Goal: Task Accomplishment & Management: Complete application form

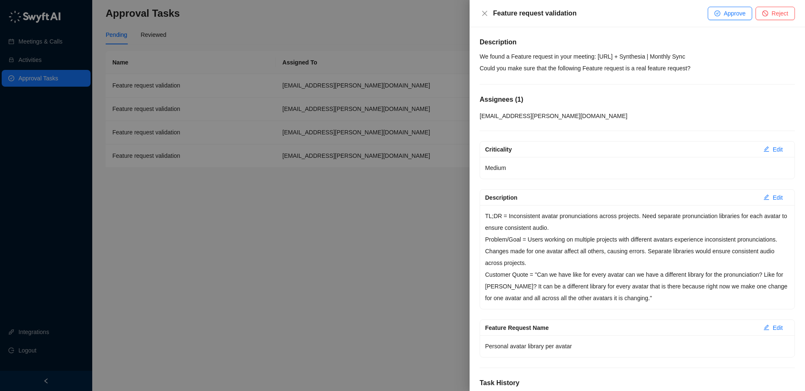
click at [619, 59] on p "We found a Feature request in your meeting: [URL] + Synthesia | Monthly Sync Co…" at bounding box center [636, 62] width 315 height 23
click at [624, 60] on p "We found a Feature request in your meeting: [URL] + Synthesia | Monthly Sync Co…" at bounding box center [636, 62] width 315 height 23
click at [601, 228] on p "TL;DR = Inconsistent avatar pronunciations across projects. Need separate pronu…" at bounding box center [637, 221] width 304 height 23
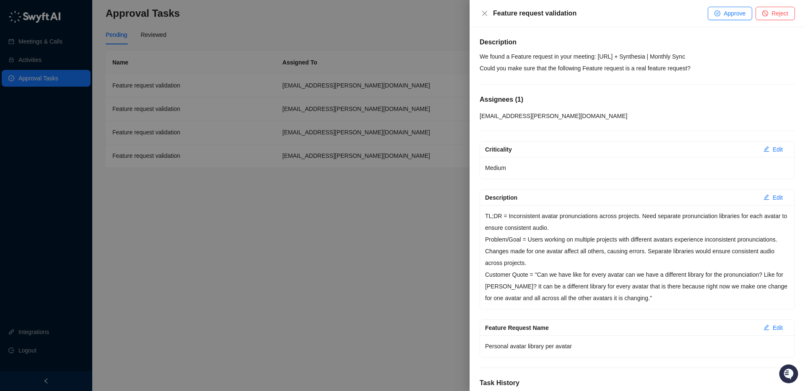
scroll to position [46, 0]
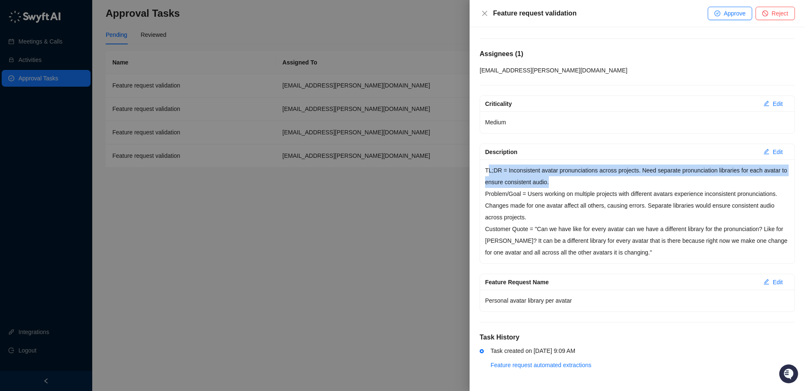
drag, startPoint x: 489, startPoint y: 170, endPoint x: 621, endPoint y: 184, distance: 132.7
click at [621, 184] on p "TL;DR = Inconsistent avatar pronunciations across projects. Need separate pronu…" at bounding box center [637, 176] width 304 height 23
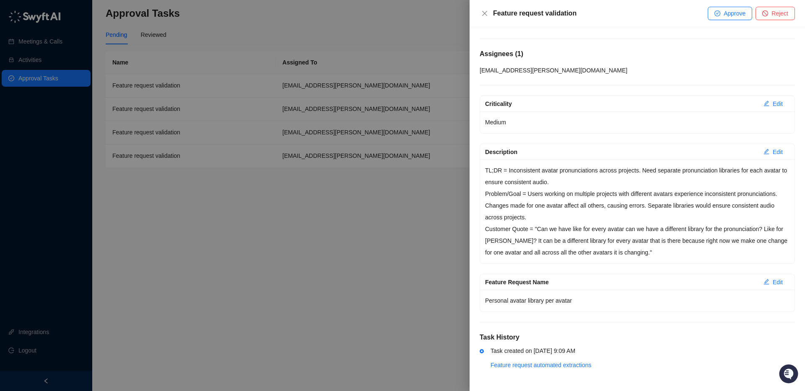
click at [596, 173] on p "TL;DR = Inconsistent avatar pronunciations across projects. Need separate pronu…" at bounding box center [637, 176] width 304 height 23
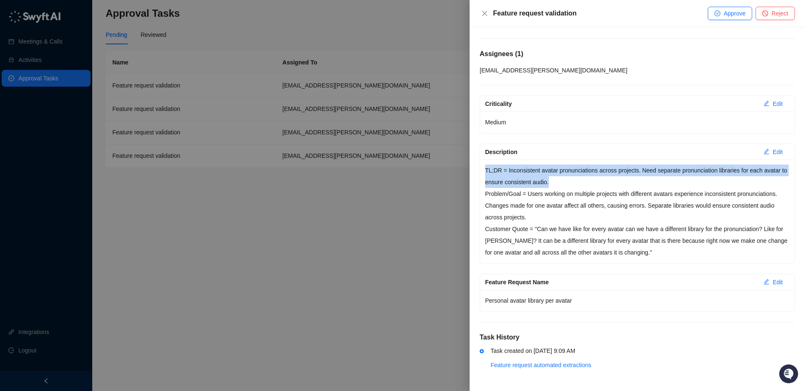
drag, startPoint x: 484, startPoint y: 169, endPoint x: 581, endPoint y: 179, distance: 98.2
click at [581, 179] on div "TL;DR = Inconsistent avatar pronunciations across projects. Need separate pronu…" at bounding box center [637, 212] width 314 height 104
click at [578, 178] on p "TL;DR = Inconsistent avatar pronunciations across projects. Need separate pronu…" at bounding box center [637, 176] width 304 height 23
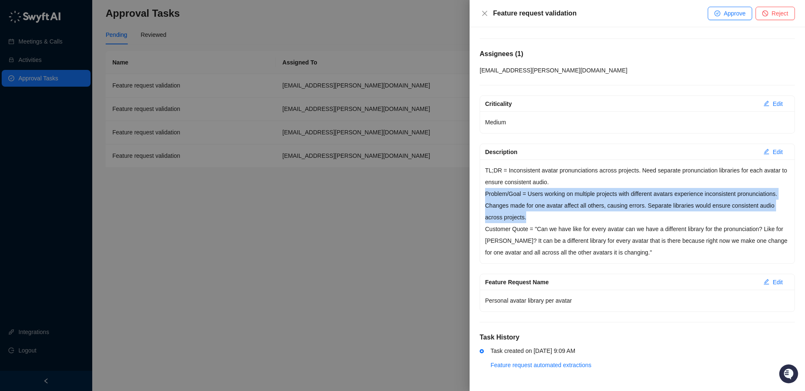
drag, startPoint x: 484, startPoint y: 193, endPoint x: 588, endPoint y: 215, distance: 106.2
click at [587, 215] on div "TL;DR = Inconsistent avatar pronunciations across projects. Need separate pronu…" at bounding box center [637, 212] width 314 height 104
click at [581, 213] on p "Problem/Goal = Users working on multiple projects with different avatars experi…" at bounding box center [637, 205] width 304 height 35
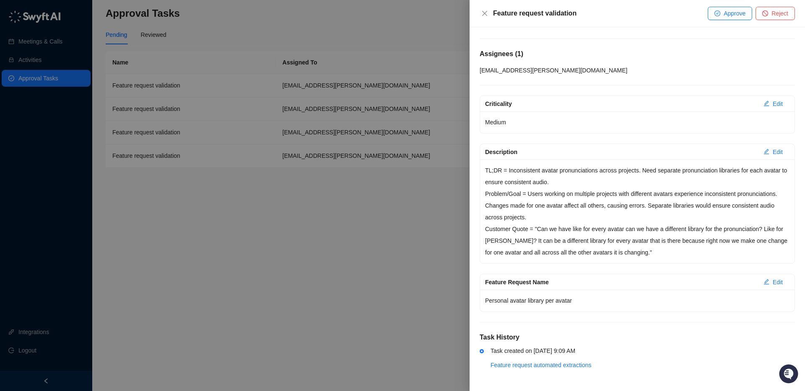
click at [581, 213] on p "Problem/Goal = Users working on multiple projects with different avatars experi…" at bounding box center [637, 205] width 304 height 35
click at [640, 215] on p "Problem/Goal = Users working on multiple projects with different avatars experi…" at bounding box center [637, 205] width 304 height 35
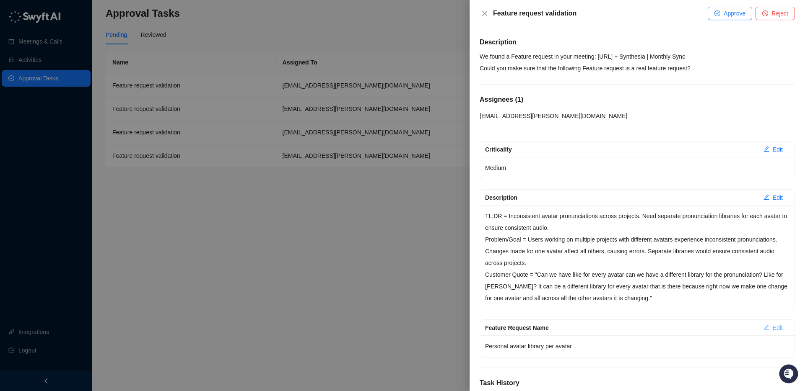
click at [775, 329] on span "Edit" at bounding box center [777, 328] width 10 height 9
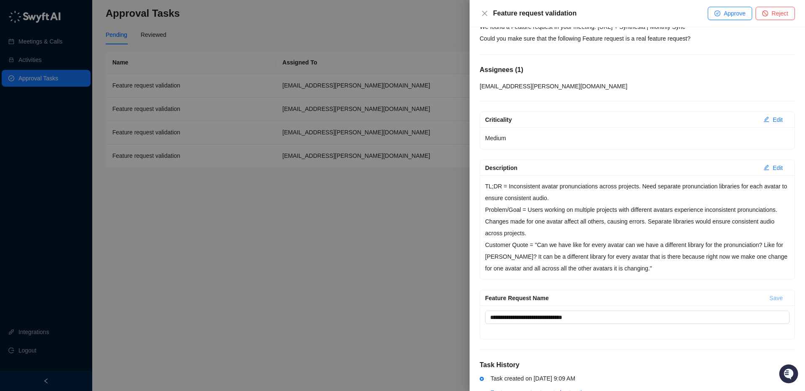
click at [777, 295] on span "Save" at bounding box center [775, 298] width 13 height 9
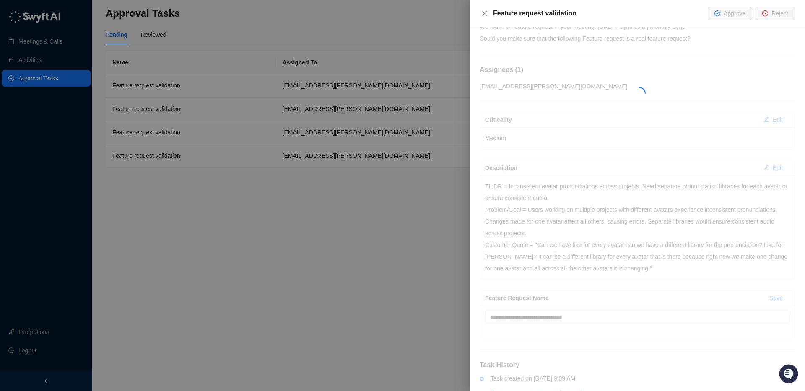
scroll to position [0, 0]
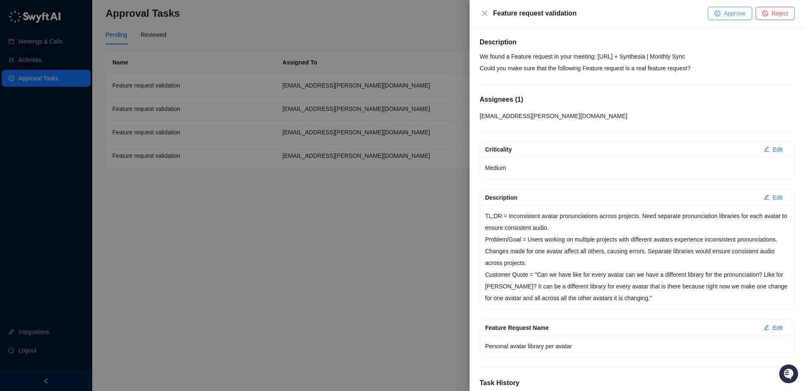
click at [729, 12] on span "Approve" at bounding box center [734, 13] width 22 height 9
type textarea "**********"
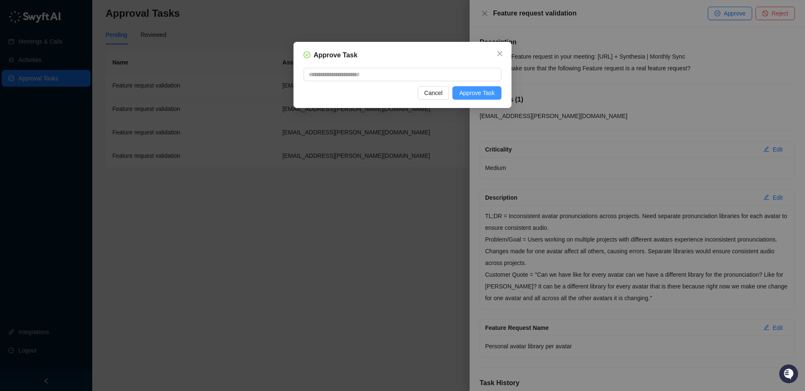
click at [495, 96] on button "Approve Task" at bounding box center [476, 92] width 49 height 13
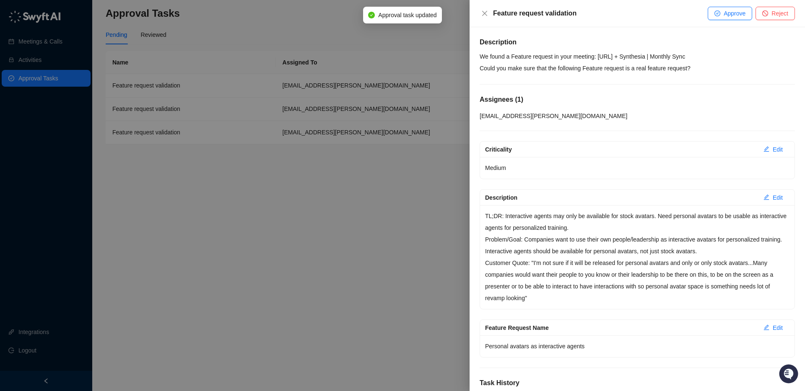
click at [619, 65] on p "We found a Feature request in your meeting: [URL] + Synthesia | Monthly Sync Co…" at bounding box center [636, 62] width 315 height 23
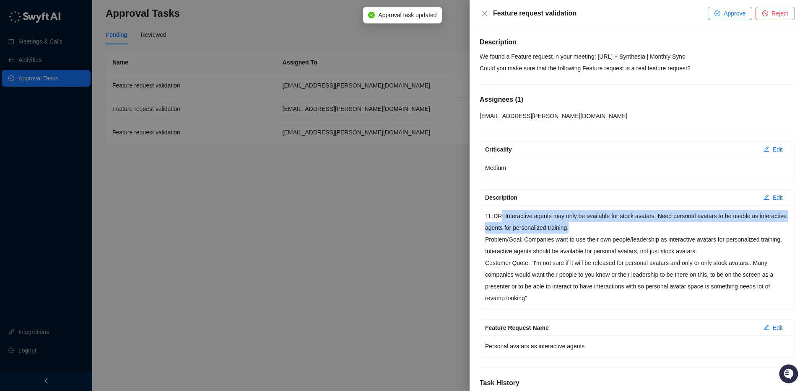
drag, startPoint x: 500, startPoint y: 216, endPoint x: 626, endPoint y: 222, distance: 125.9
click at [626, 222] on p "TL;DR: Interactive agents may only be available for stock avatars. Need persona…" at bounding box center [637, 221] width 304 height 23
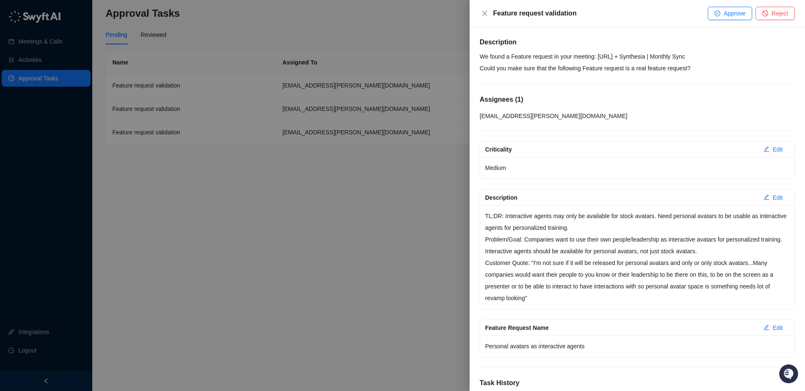
click at [600, 258] on p "Customer Quote: "I'm not sure if it will be released for personal avatars and o…" at bounding box center [637, 280] width 304 height 47
click at [726, 12] on span "Approve" at bounding box center [734, 13] width 22 height 9
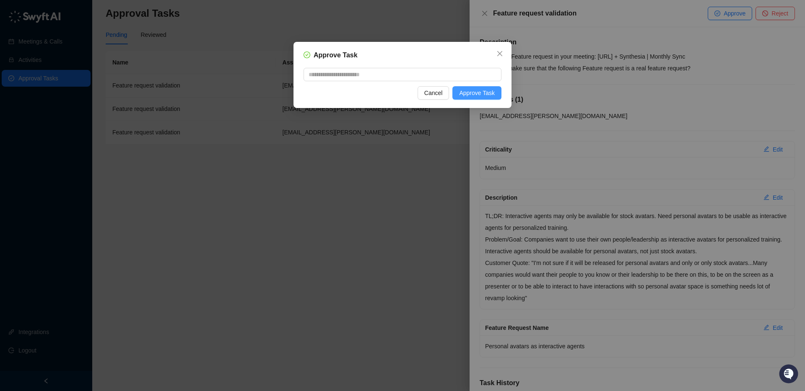
click at [465, 90] on span "Approve Task" at bounding box center [477, 92] width 36 height 9
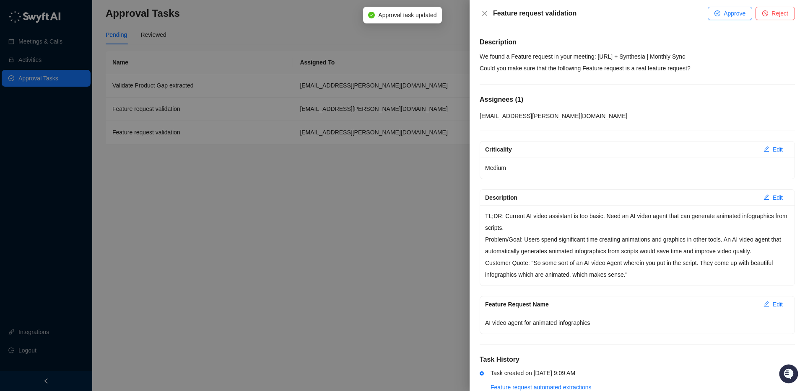
click at [663, 68] on p "We found a Feature request in your meeting: [URL] + Synthesia | Monthly Sync Co…" at bounding box center [636, 62] width 315 height 23
click at [775, 305] on span "Edit" at bounding box center [777, 304] width 10 height 9
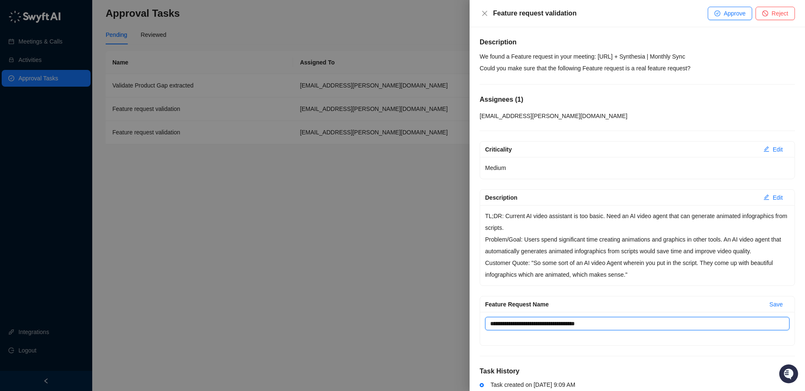
drag, startPoint x: 497, startPoint y: 326, endPoint x: 520, endPoint y: 326, distance: 23.1
click at [497, 326] on textarea "**********" at bounding box center [637, 323] width 304 height 13
click at [530, 325] on textarea "**********" at bounding box center [637, 323] width 304 height 13
type textarea "**********"
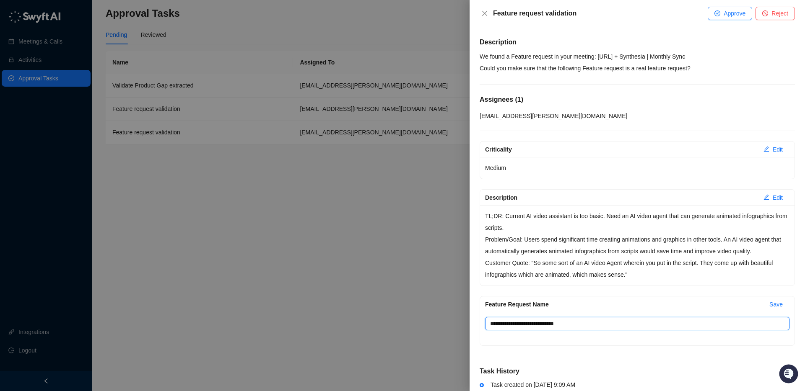
type textarea "**********"
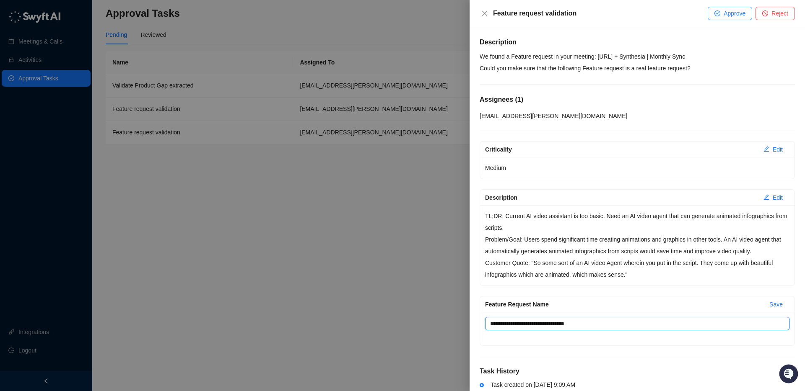
type textarea "**********"
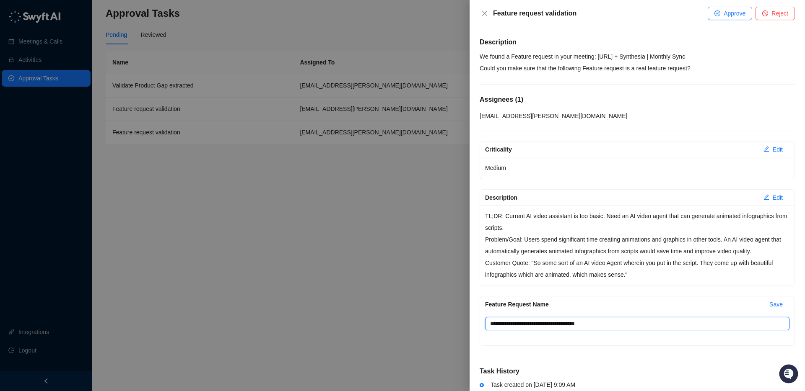
type textarea "**********"
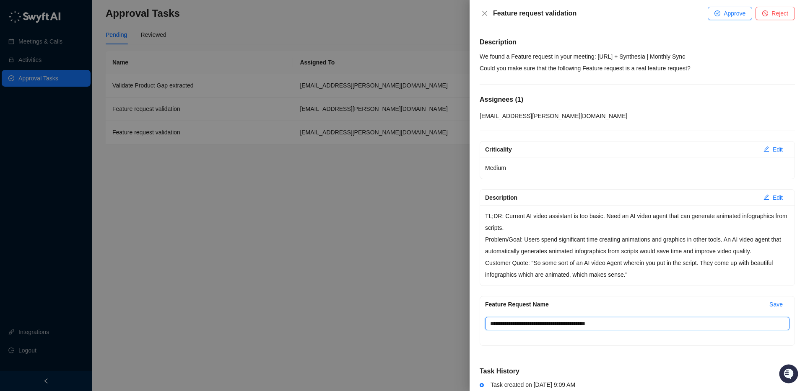
type textarea "**********"
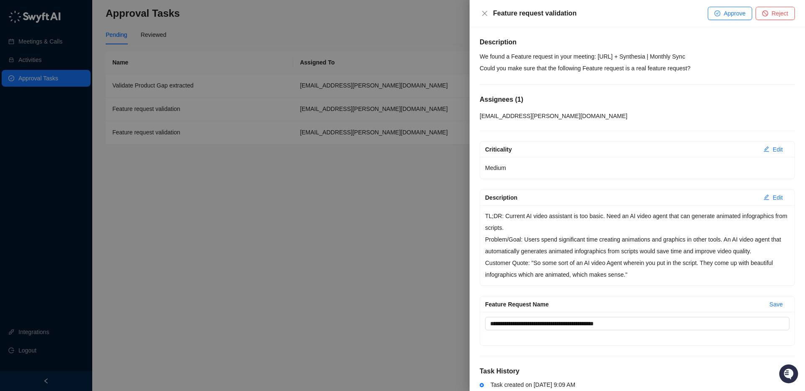
click at [654, 293] on div "**********" at bounding box center [636, 243] width 315 height 205
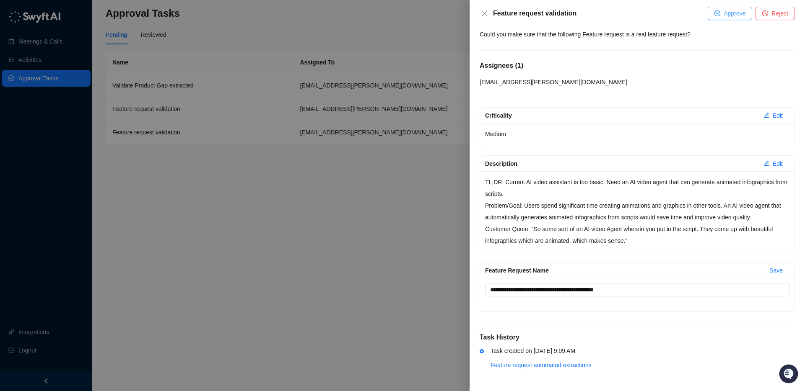
click at [730, 11] on span "Approve" at bounding box center [734, 13] width 22 height 9
type textarea "**********"
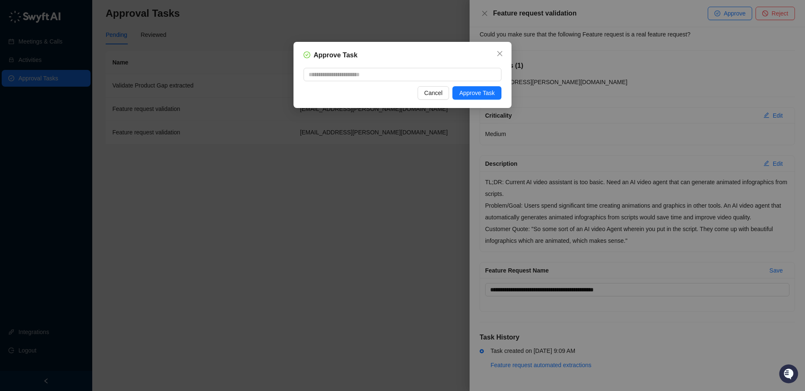
drag, startPoint x: 432, startPoint y: 98, endPoint x: 593, endPoint y: 176, distance: 179.2
click at [432, 98] on button "Cancel" at bounding box center [433, 92] width 32 height 13
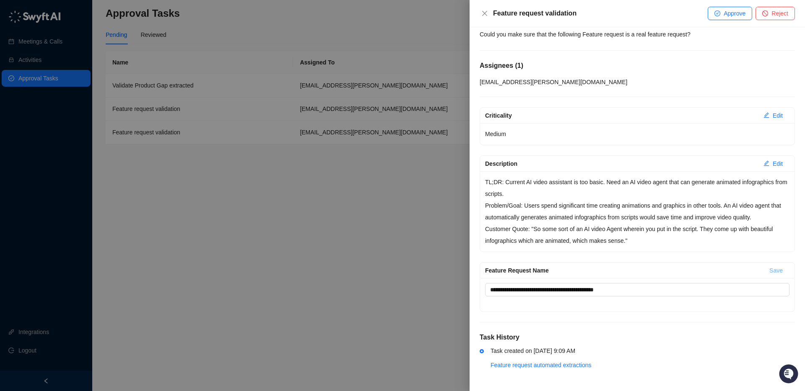
click at [781, 275] on span "Save" at bounding box center [775, 270] width 13 height 9
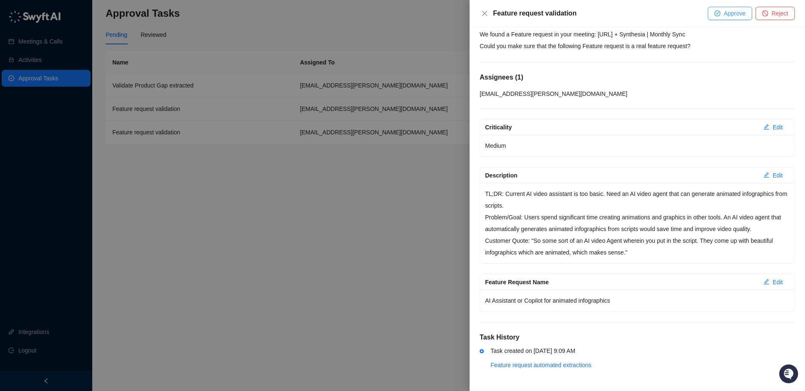
scroll to position [22, 0]
click at [731, 13] on span "Approve" at bounding box center [734, 13] width 22 height 9
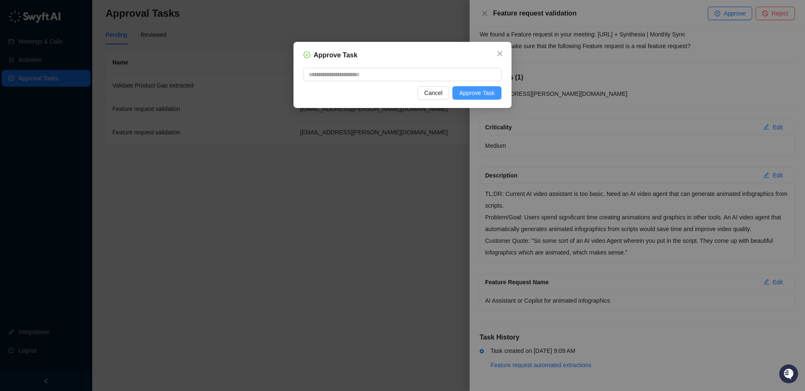
click at [483, 97] on span "Approve Task" at bounding box center [477, 92] width 36 height 9
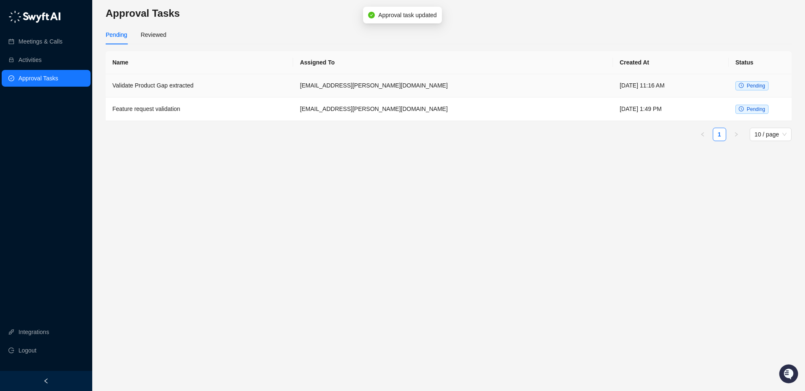
click at [210, 85] on td "Validate Product Gap extracted" at bounding box center [199, 85] width 187 height 23
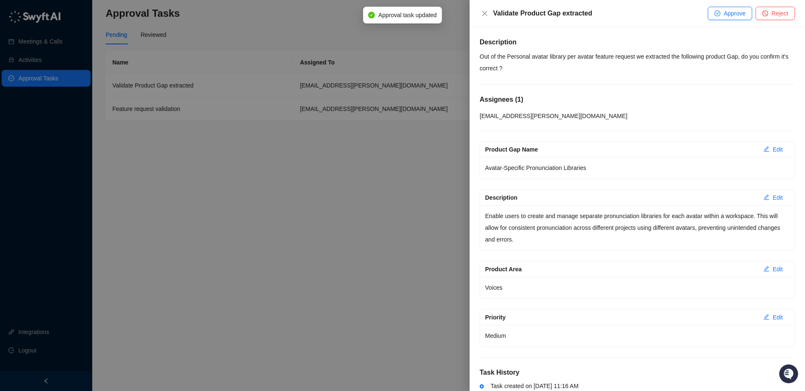
click at [620, 60] on p "Out of the Personal avatar library per avatar feature request we extracted the …" at bounding box center [636, 62] width 315 height 23
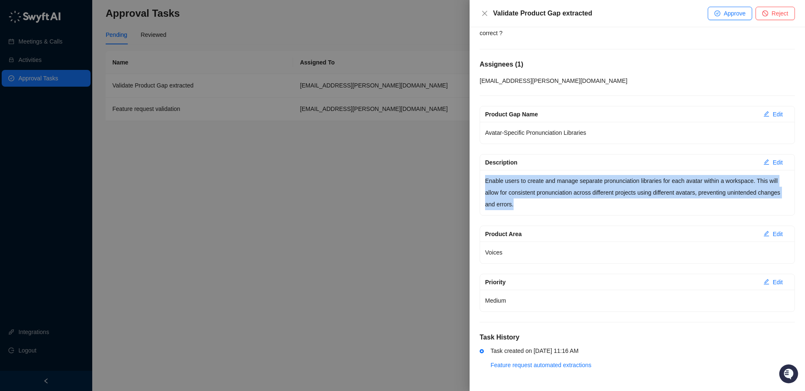
drag, startPoint x: 484, startPoint y: 181, endPoint x: 559, endPoint y: 204, distance: 77.6
click at [559, 204] on p "Enable users to create and manage separate pronunciation libraries for each ava…" at bounding box center [637, 192] width 304 height 35
click at [558, 203] on p "Enable users to create and manage separate pronunciation libraries for each ava…" at bounding box center [637, 192] width 304 height 35
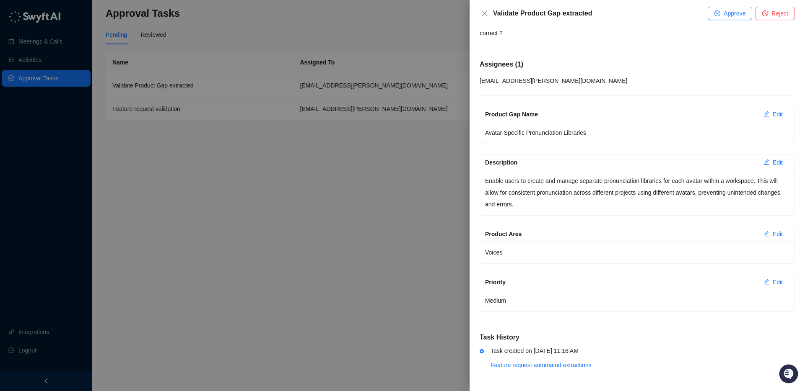
click at [546, 199] on p "Enable users to create and manage separate pronunciation libraries for each ava…" at bounding box center [637, 192] width 304 height 35
click at [546, 203] on p "Enable users to create and manage separate pronunciation libraries for each ava…" at bounding box center [637, 192] width 304 height 35
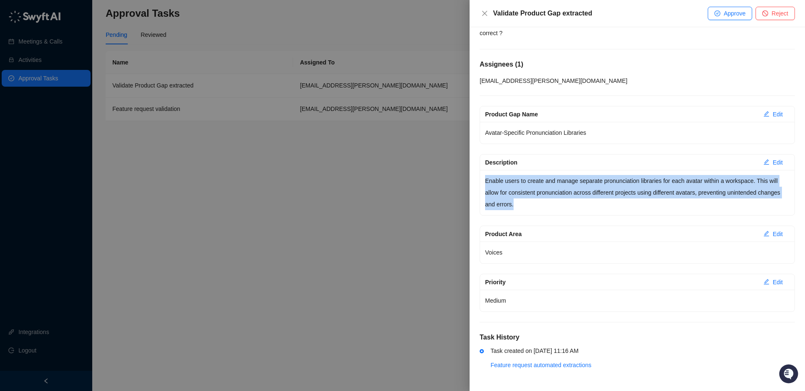
drag, startPoint x: 485, startPoint y: 181, endPoint x: 546, endPoint y: 201, distance: 64.6
click at [546, 201] on p "Enable users to create and manage separate pronunciation libraries for each ava…" at bounding box center [637, 192] width 304 height 35
click at [541, 202] on p "Enable users to create and manage separate pronunciation libraries for each ava…" at bounding box center [637, 192] width 304 height 35
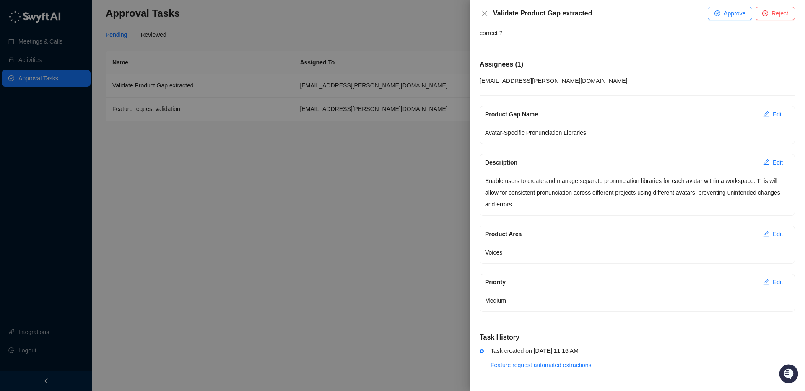
scroll to position [0, 0]
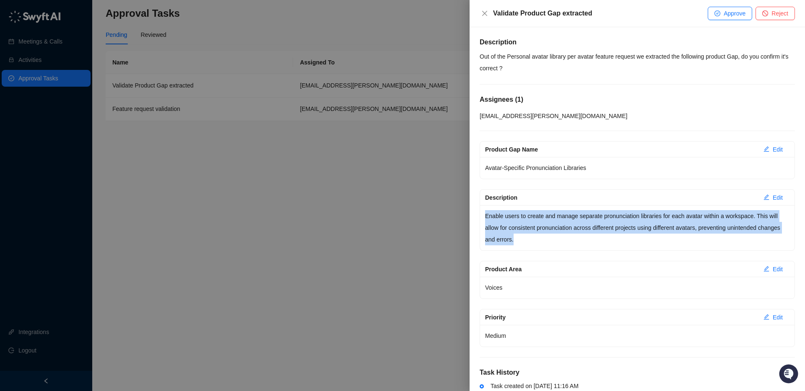
drag, startPoint x: 484, startPoint y: 217, endPoint x: 552, endPoint y: 238, distance: 71.1
click at [554, 237] on p "Enable users to create and manage separate pronunciation libraries for each ava…" at bounding box center [637, 227] width 304 height 35
click at [552, 238] on p "Enable users to create and manage separate pronunciation libraries for each ava…" at bounding box center [637, 227] width 304 height 35
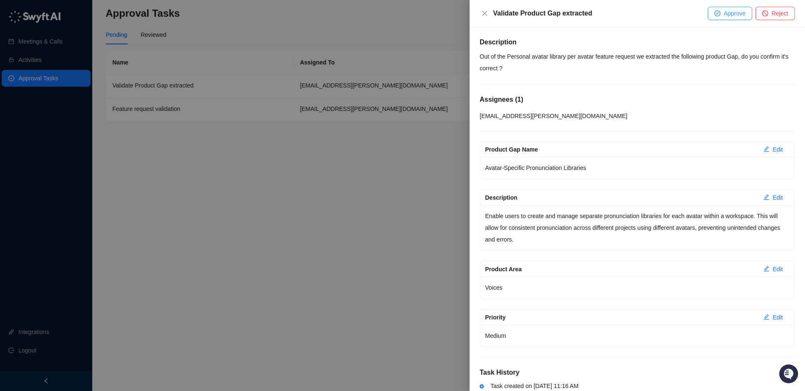
click at [723, 17] on span "Approve" at bounding box center [734, 13] width 22 height 9
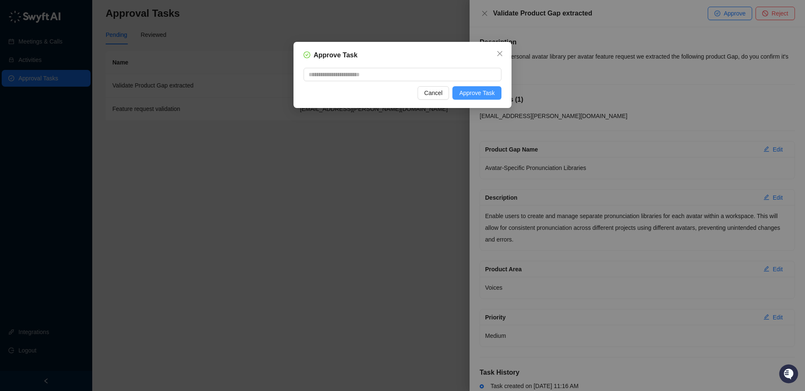
click at [456, 91] on button "Approve Task" at bounding box center [476, 92] width 49 height 13
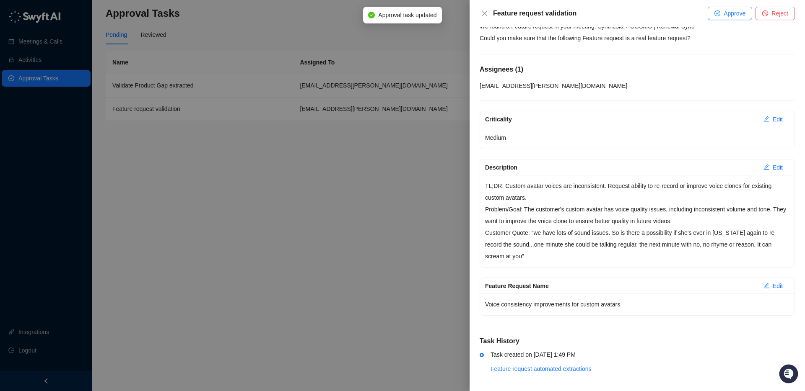
scroll to position [34, 0]
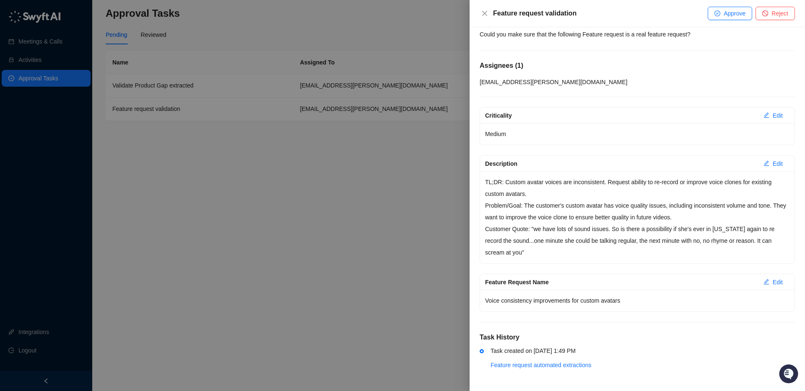
click at [784, 17] on span "Reject" at bounding box center [779, 13] width 17 height 9
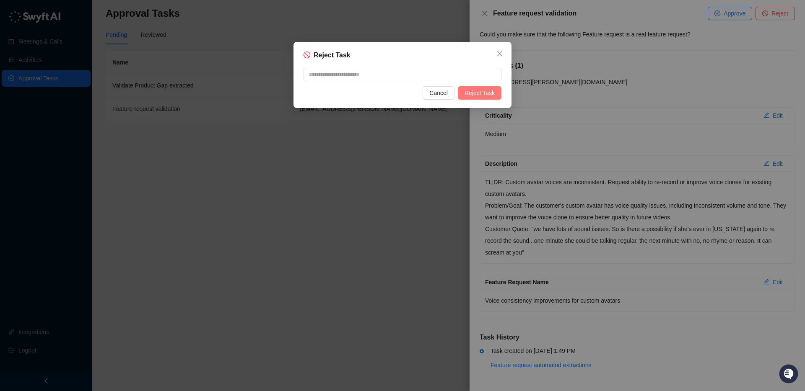
click at [485, 94] on span "Reject Task" at bounding box center [479, 92] width 30 height 9
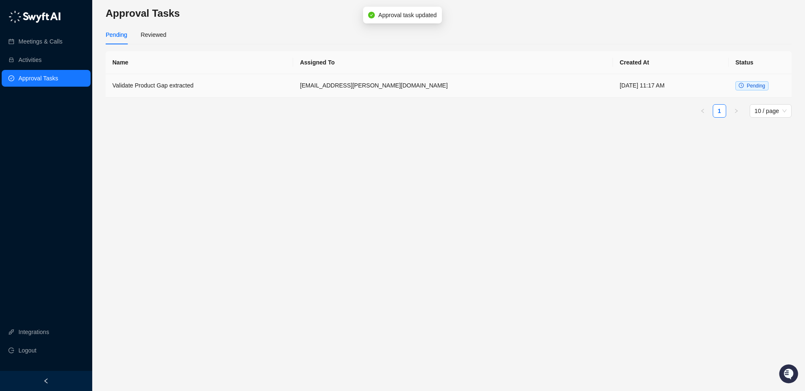
click at [205, 97] on td "Validate Product Gap extracted" at bounding box center [199, 85] width 187 height 23
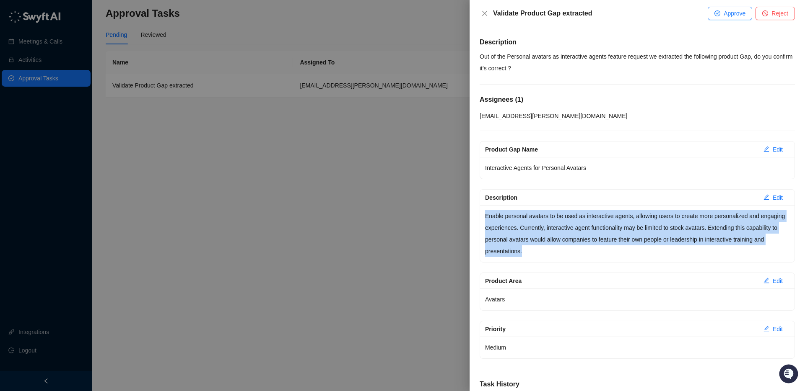
drag, startPoint x: 485, startPoint y: 216, endPoint x: 592, endPoint y: 246, distance: 110.6
click at [592, 246] on p "Enable personal avatars to be used as interactive agents, allowing users to cre…" at bounding box center [637, 233] width 304 height 47
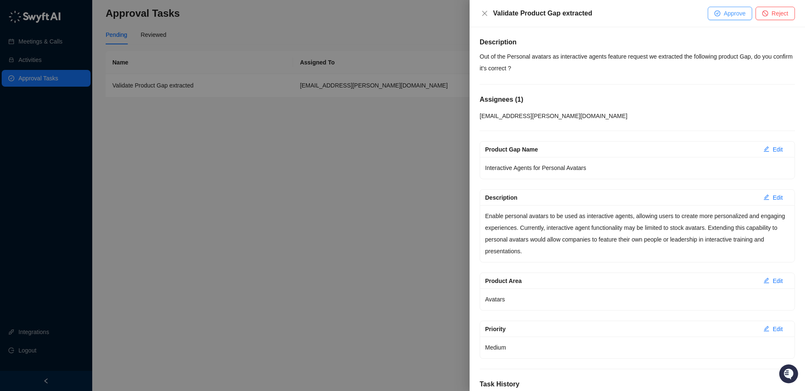
click at [725, 14] on span "Approve" at bounding box center [734, 13] width 22 height 9
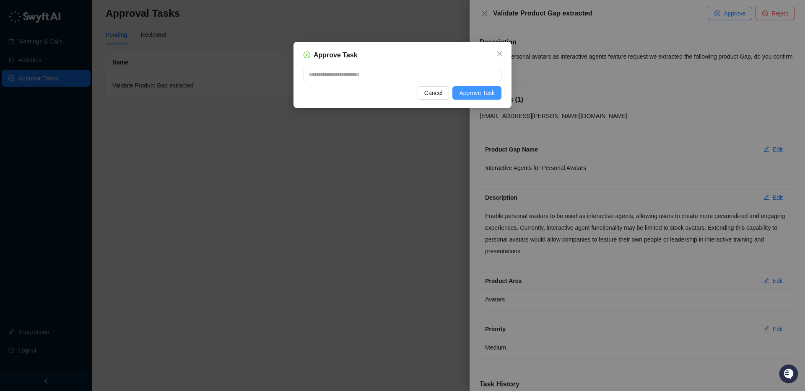
click at [492, 96] on span "Approve Task" at bounding box center [477, 92] width 36 height 9
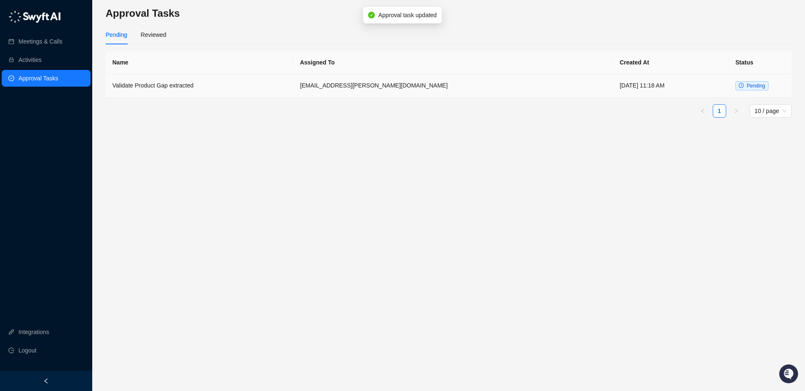
click at [462, 93] on td "[EMAIL_ADDRESS][PERSON_NAME][DOMAIN_NAME]" at bounding box center [453, 85] width 320 height 23
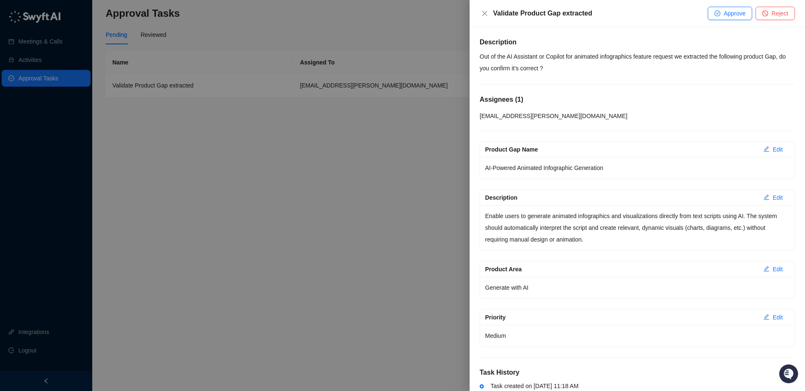
click at [640, 206] on div "Enable users to generate animated infographics and visualizations directly from…" at bounding box center [637, 227] width 314 height 45
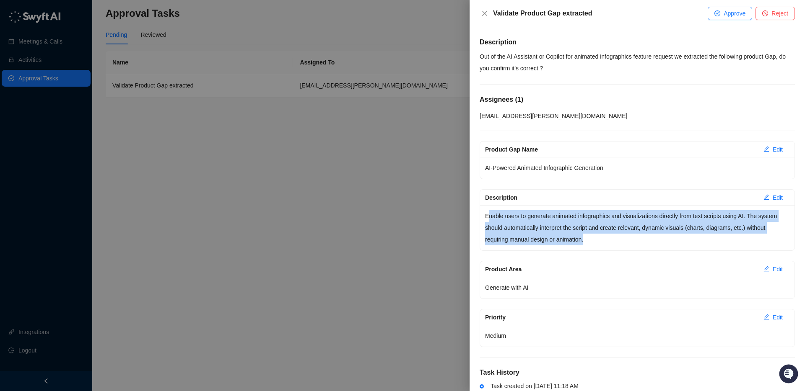
drag, startPoint x: 607, startPoint y: 236, endPoint x: 632, endPoint y: 239, distance: 25.3
click at [632, 239] on p "Enable users to generate animated infographics and visualizations directly from…" at bounding box center [637, 227] width 304 height 35
click at [634, 235] on p "Enable users to generate animated infographics and visualizations directly from…" at bounding box center [637, 227] width 304 height 35
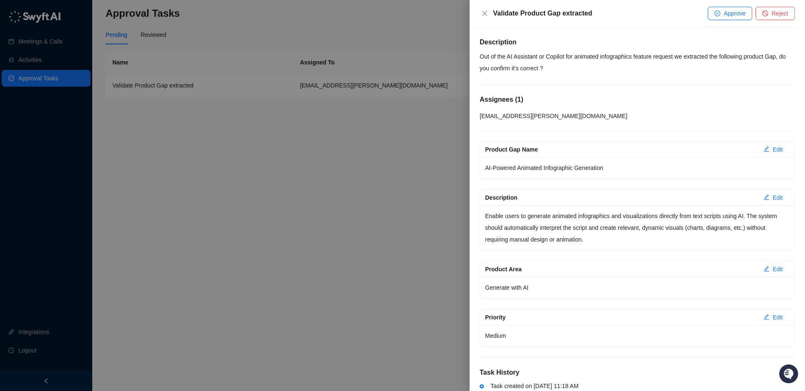
click at [633, 236] on p "Enable users to generate animated infographics and visualizations directly from…" at bounding box center [637, 227] width 304 height 35
click at [730, 15] on span "Approve" at bounding box center [734, 13] width 22 height 9
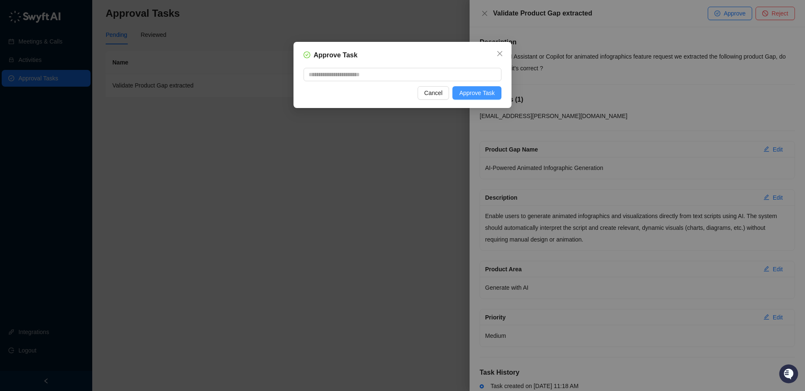
click at [479, 97] on span "Approve Task" at bounding box center [477, 92] width 36 height 9
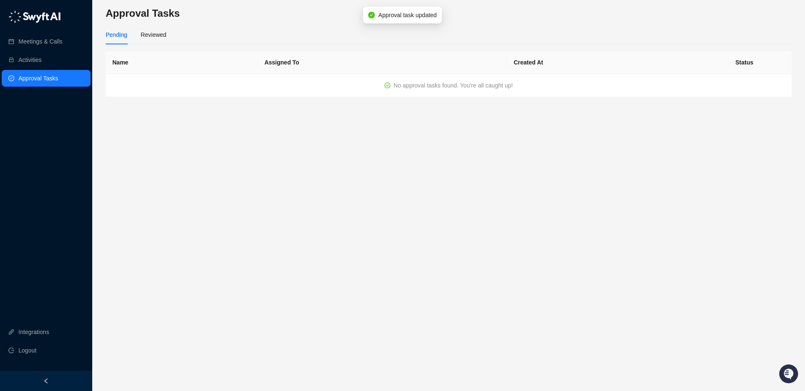
click at [343, 91] on td "No approval tasks found. You're all caught up!" at bounding box center [449, 85] width 686 height 23
click at [310, 144] on main "Approval Tasks Pending Reviewed Name Assigned To Created At Status No approval …" at bounding box center [449, 196] width 686 height 378
